Goal: Task Accomplishment & Management: Manage account settings

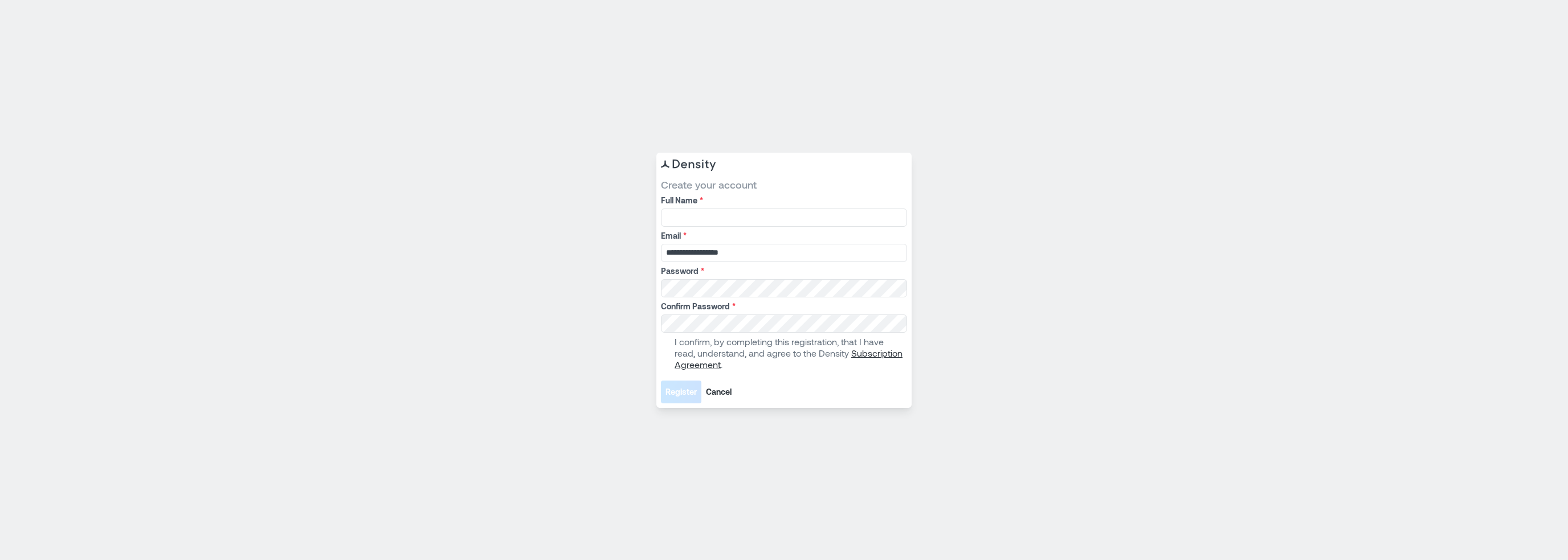
click at [668, 354] on span at bounding box center [665, 353] width 9 height 9
click at [687, 391] on span "Register" at bounding box center [681, 392] width 31 height 11
type input "**********"
click at [680, 387] on span "Register" at bounding box center [681, 392] width 31 height 11
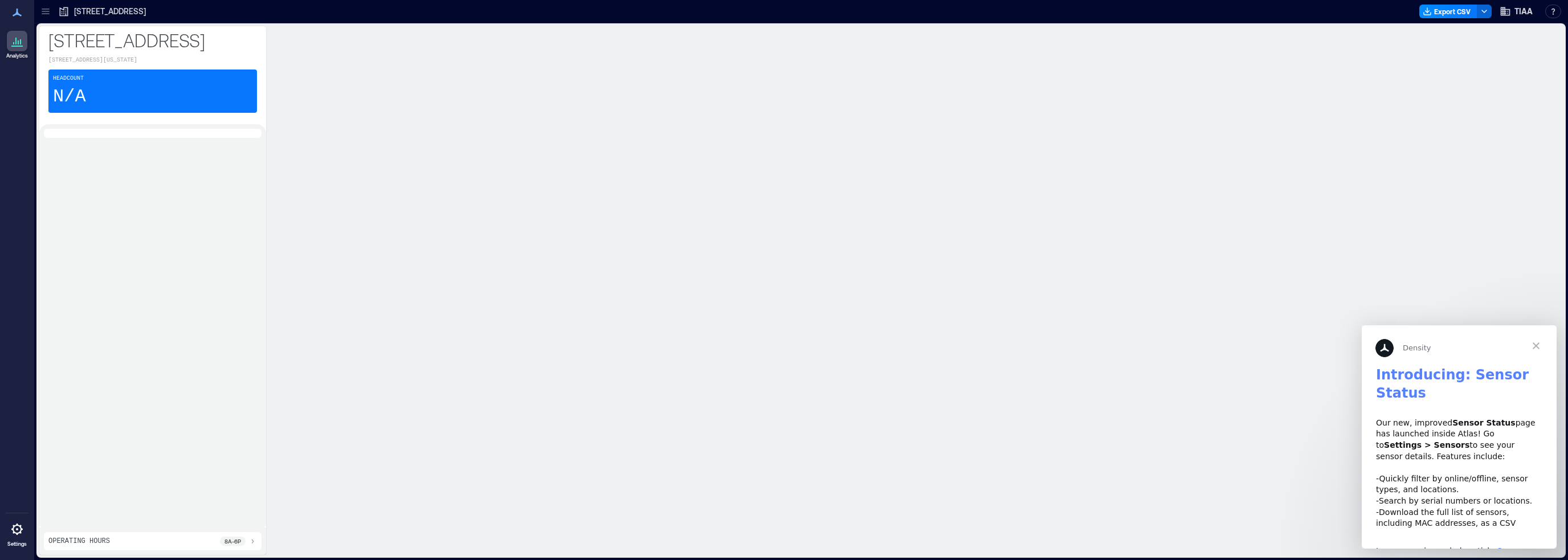
click at [1536, 341] on span "Close" at bounding box center [1535, 346] width 41 height 41
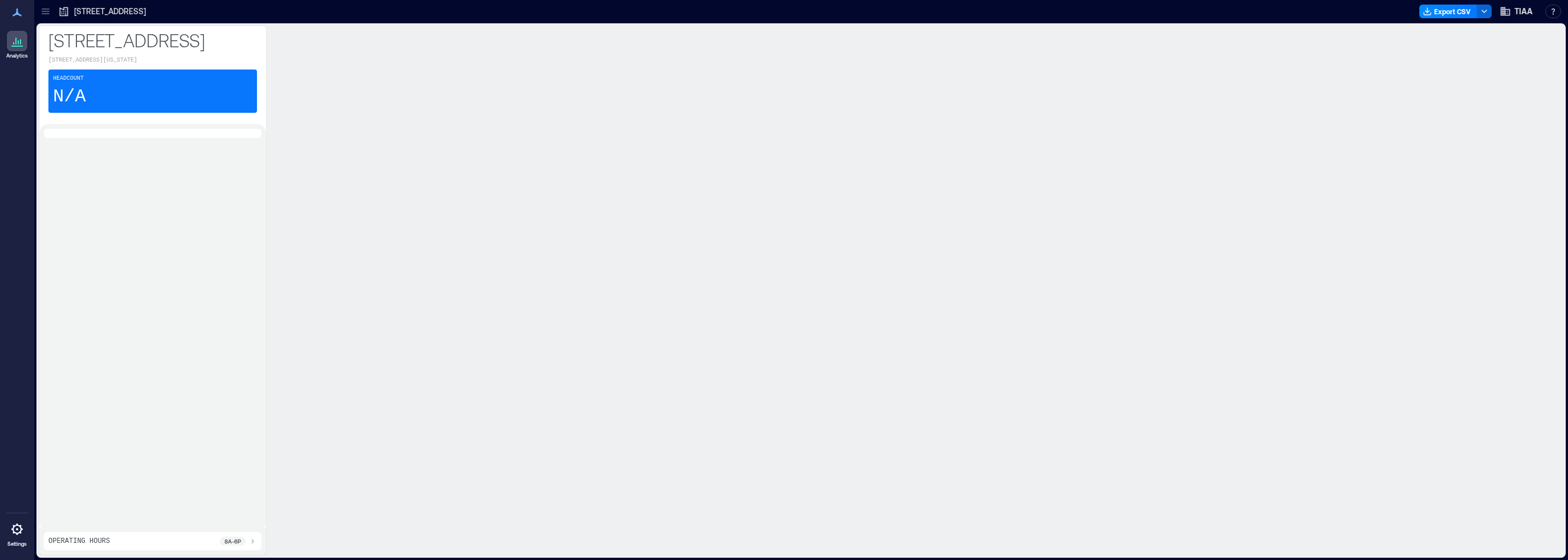
click at [107, 113] on div "Headcount N/A" at bounding box center [153, 91] width 208 height 44
click at [17, 46] on icon at bounding box center [16, 41] width 14 height 14
click at [44, 11] on icon at bounding box center [45, 11] width 7 height 1
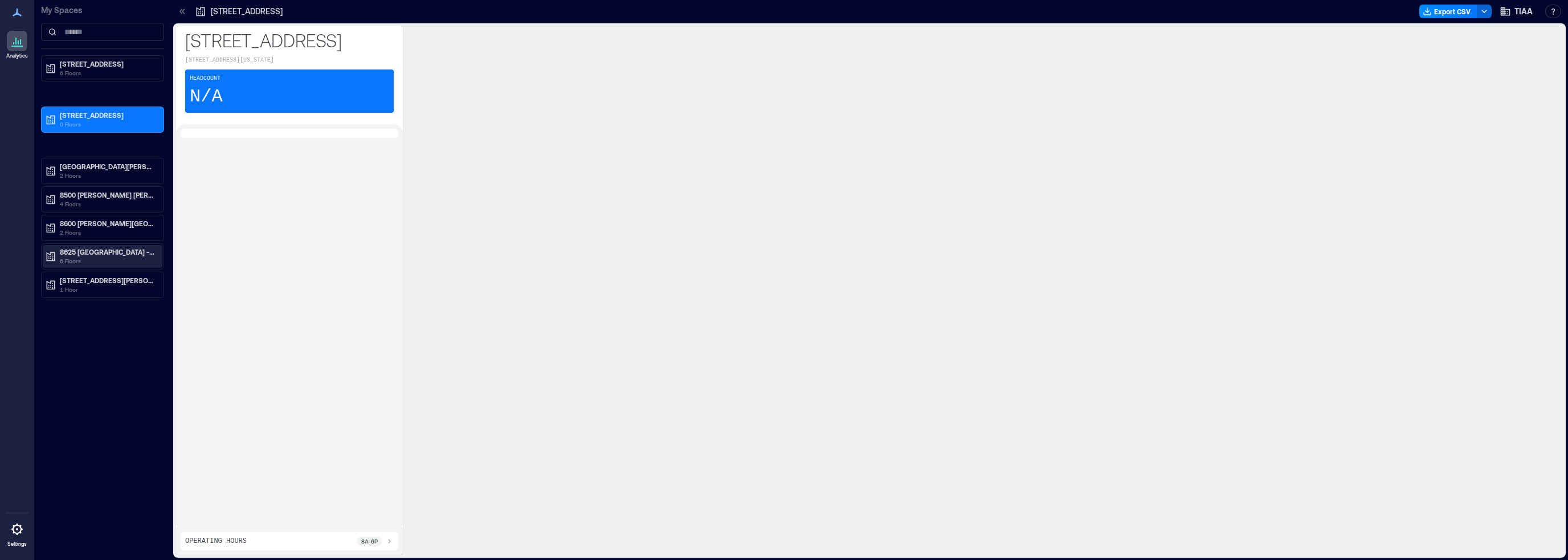
click at [88, 249] on p "8625 [GEOGRAPHIC_DATA] - CLT" at bounding box center [108, 251] width 96 height 9
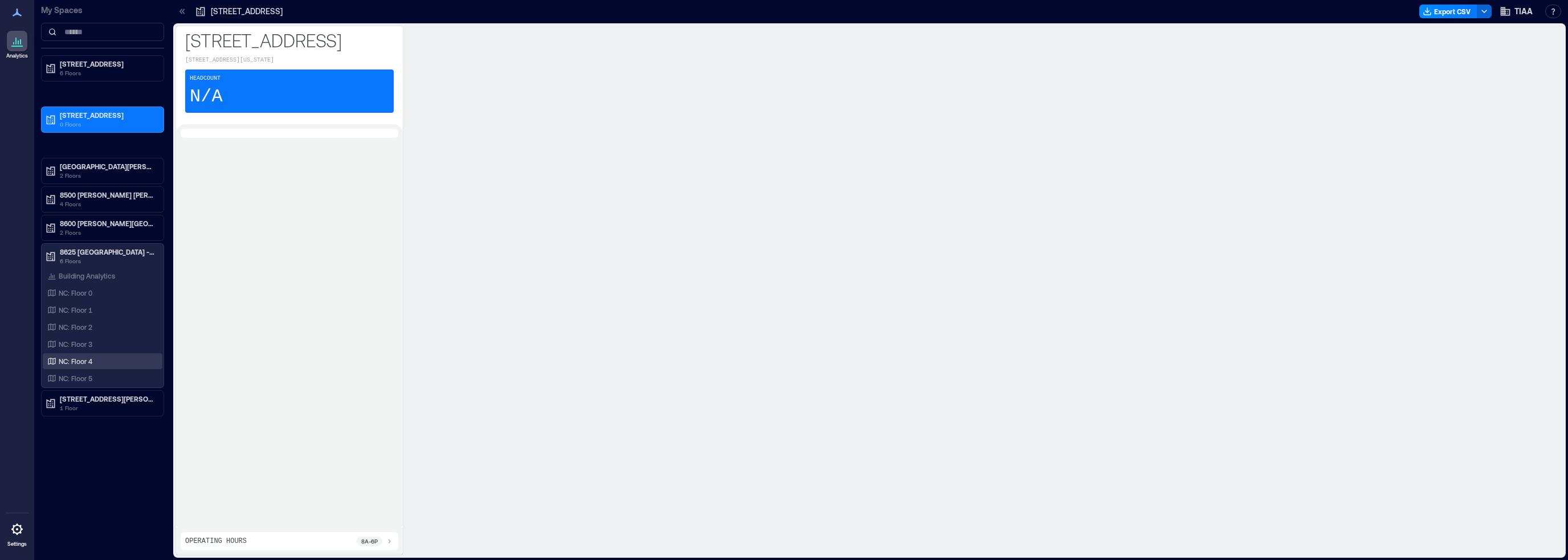
click at [82, 361] on p "NC: Floor 4" at bounding box center [75, 361] width 34 height 9
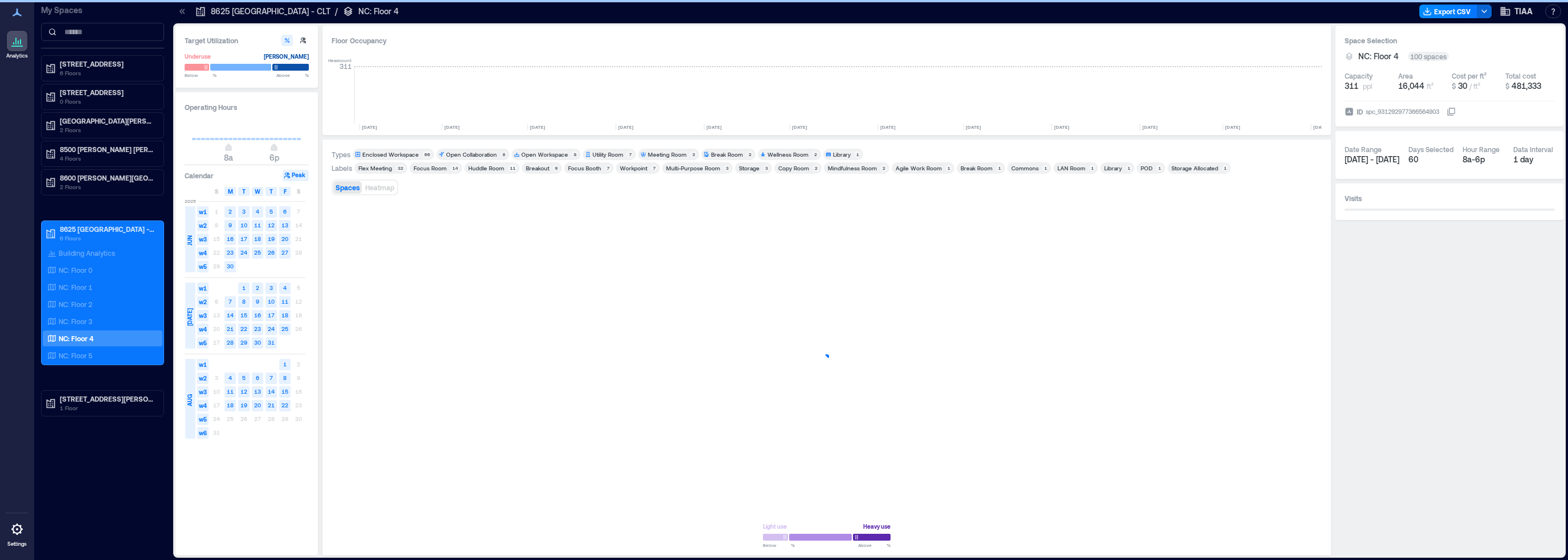
scroll to position [0, 1447]
